Goal: Task Accomplishment & Management: Manage account settings

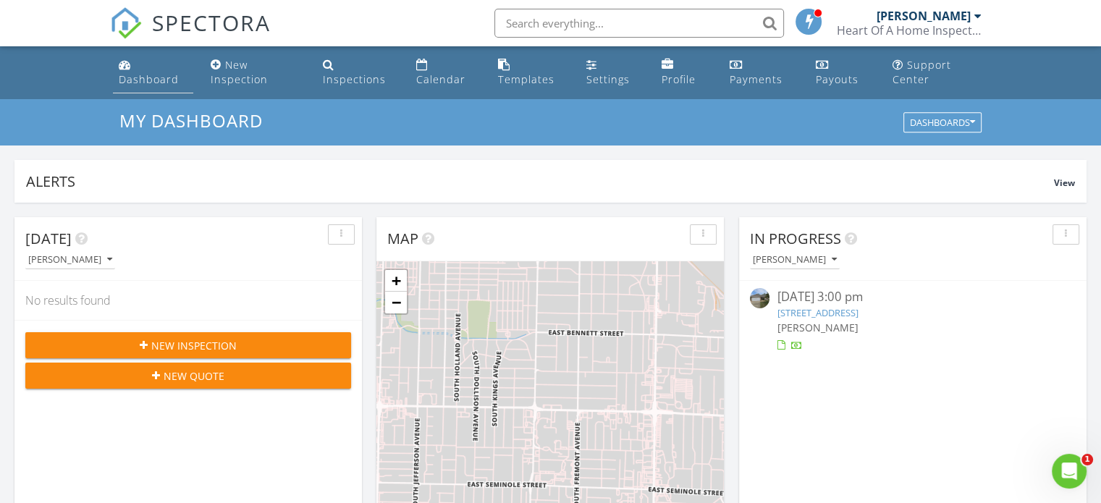
click at [156, 77] on div "Dashboard" at bounding box center [149, 79] width 60 height 14
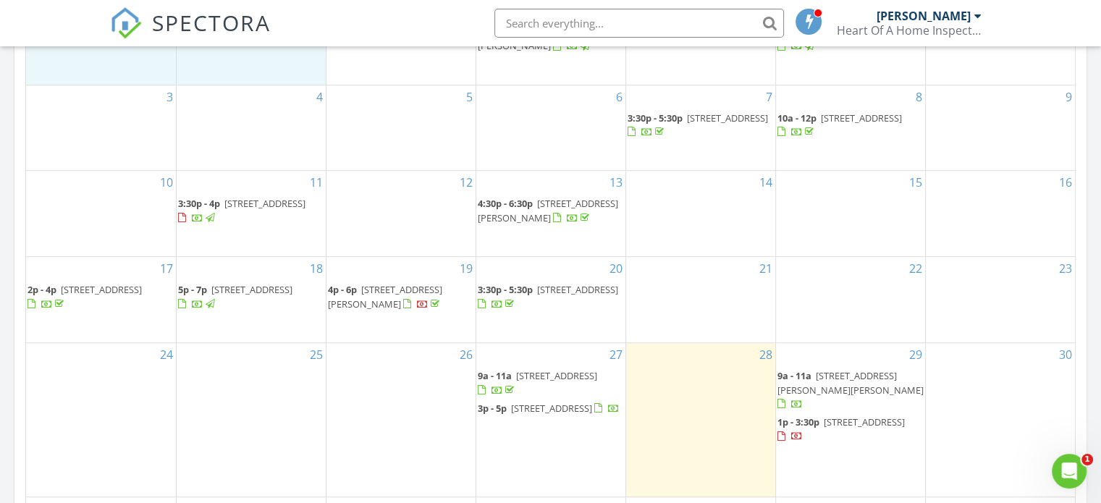
scroll to position [773, 0]
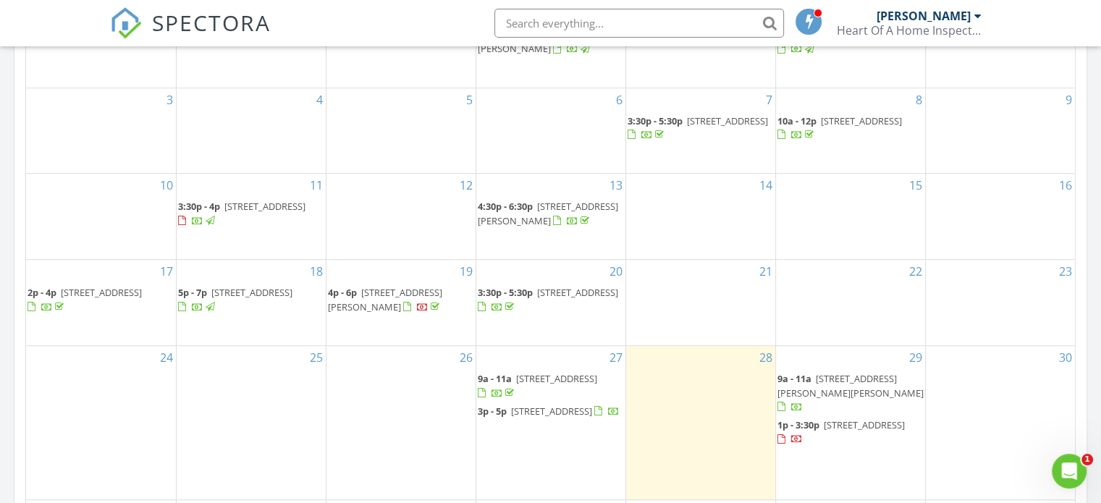
drag, startPoint x: 0, startPoint y: 0, endPoint x: 271, endPoint y: -79, distance: 281.9
click at [271, 0] on html "SPECTORA [PERSON_NAME] Heart Of A Home Inspections Role: Inspector Change Role …" at bounding box center [550, 252] width 1101 height 2051
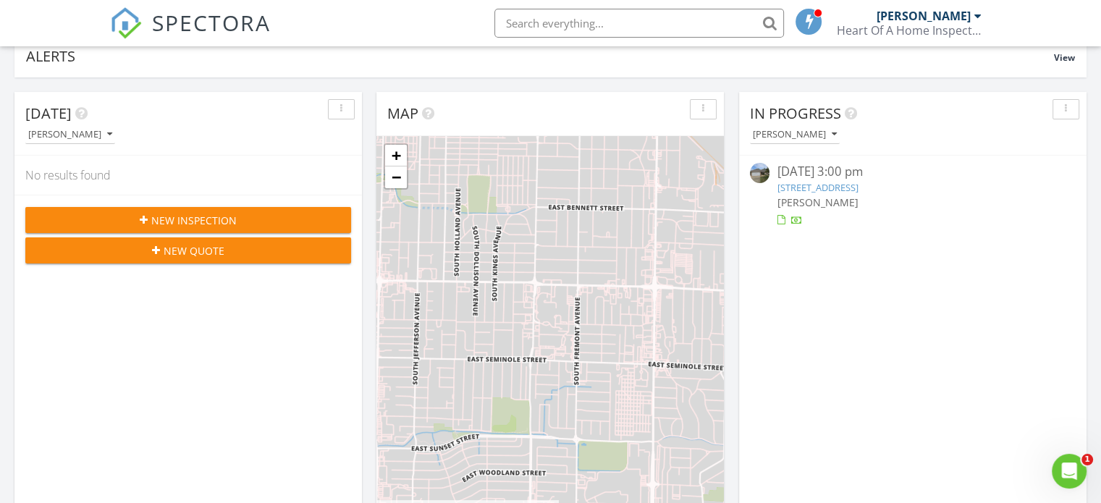
scroll to position [0, 0]
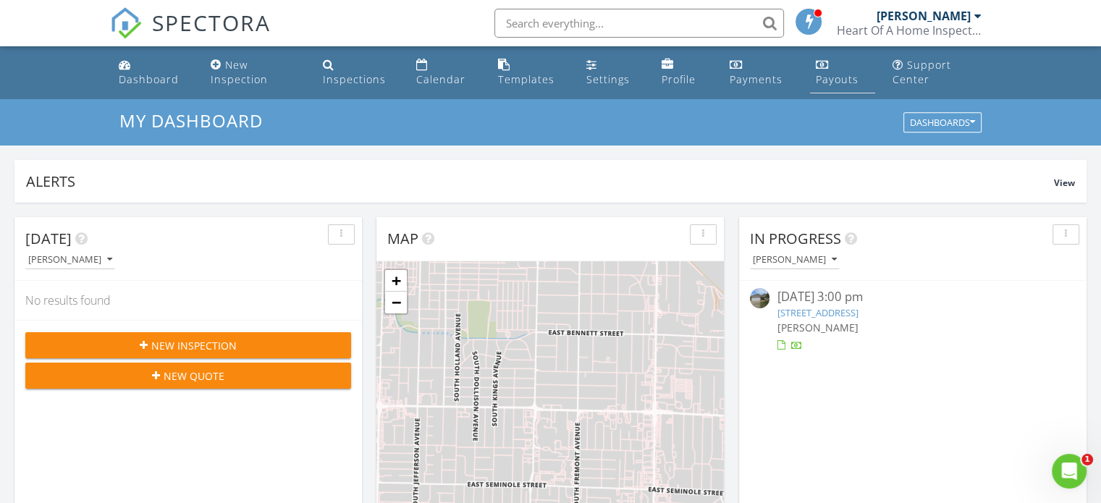
click at [826, 76] on div "Payouts" at bounding box center [837, 79] width 43 height 14
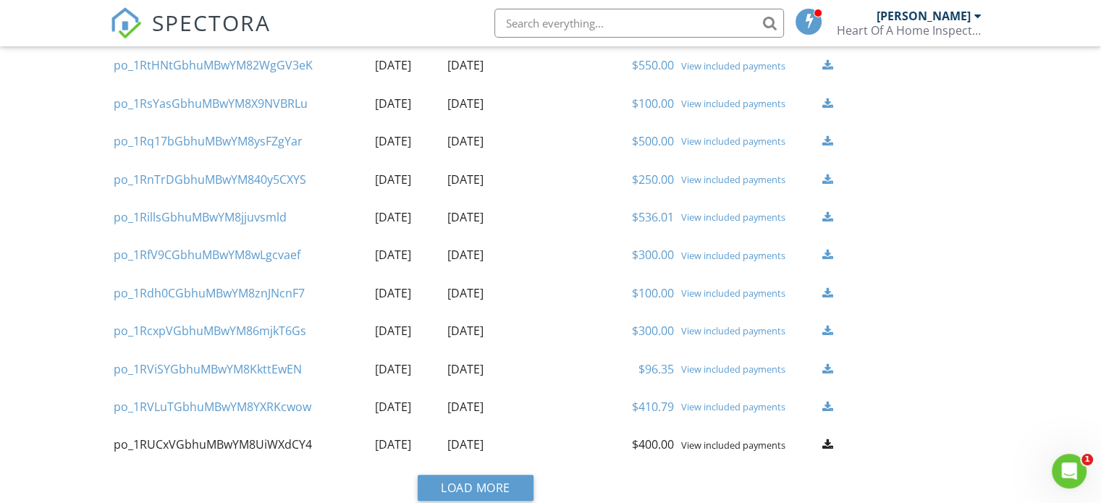
scroll to position [549, 0]
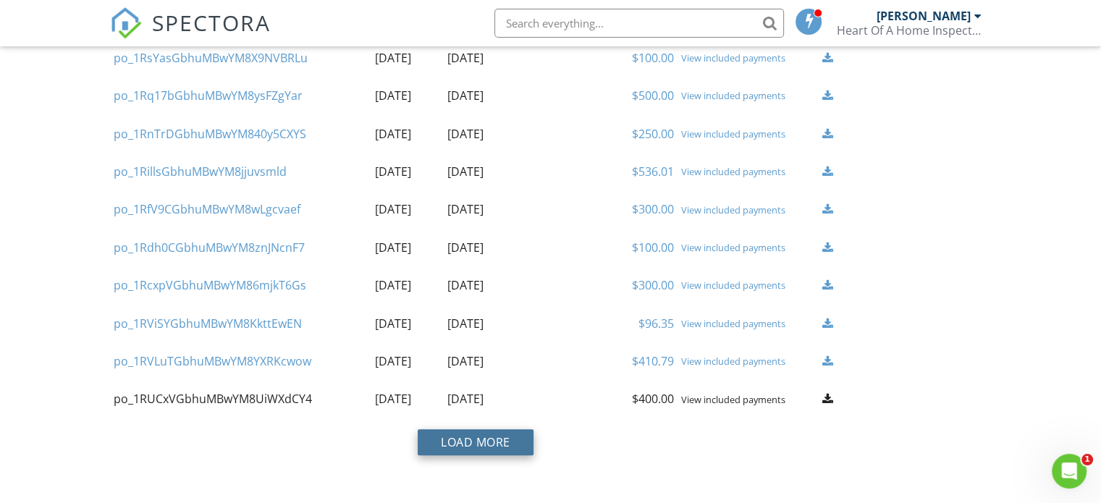
click at [463, 438] on button "Load More" at bounding box center [476, 442] width 116 height 26
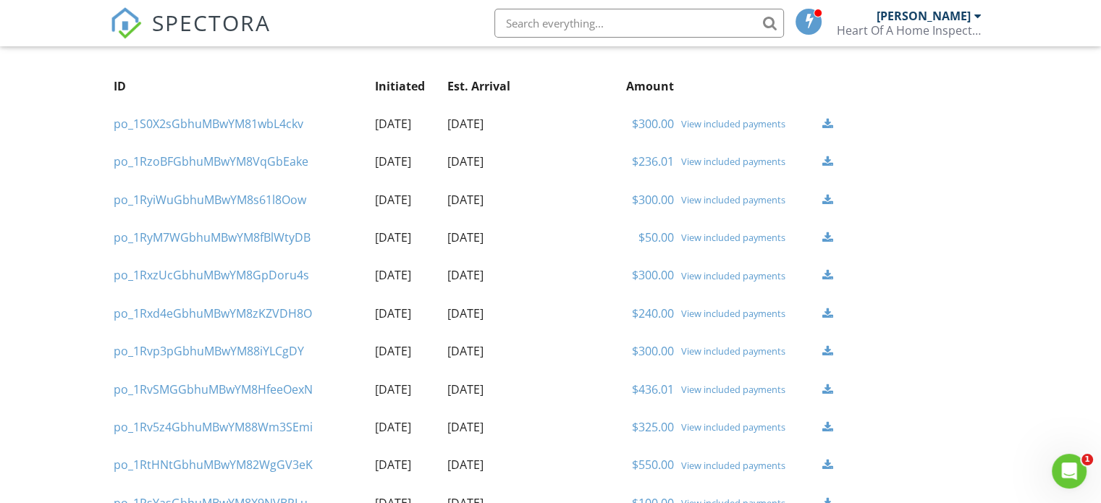
scroll to position [0, 0]
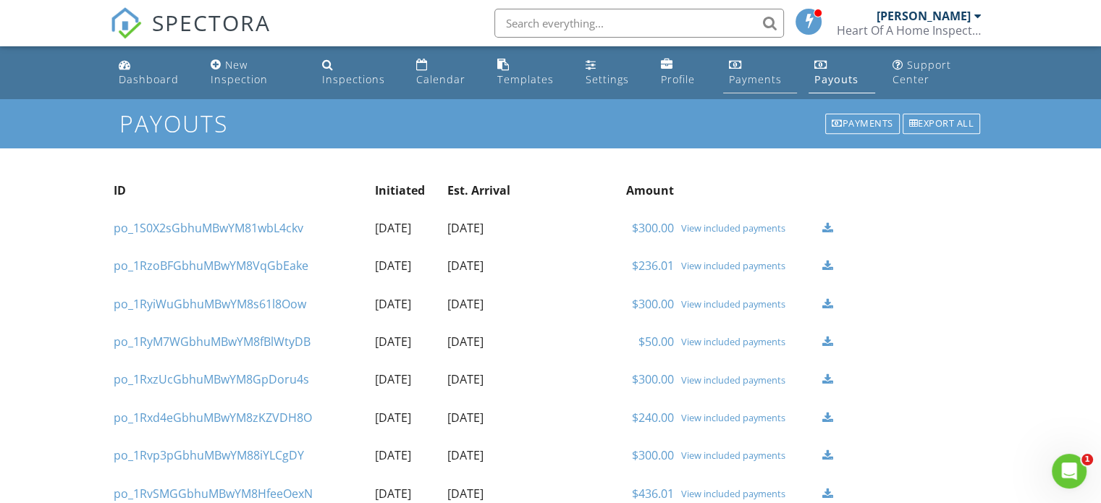
click at [735, 81] on div "Payments" at bounding box center [755, 79] width 53 height 14
